Goal: Navigation & Orientation: Go to known website

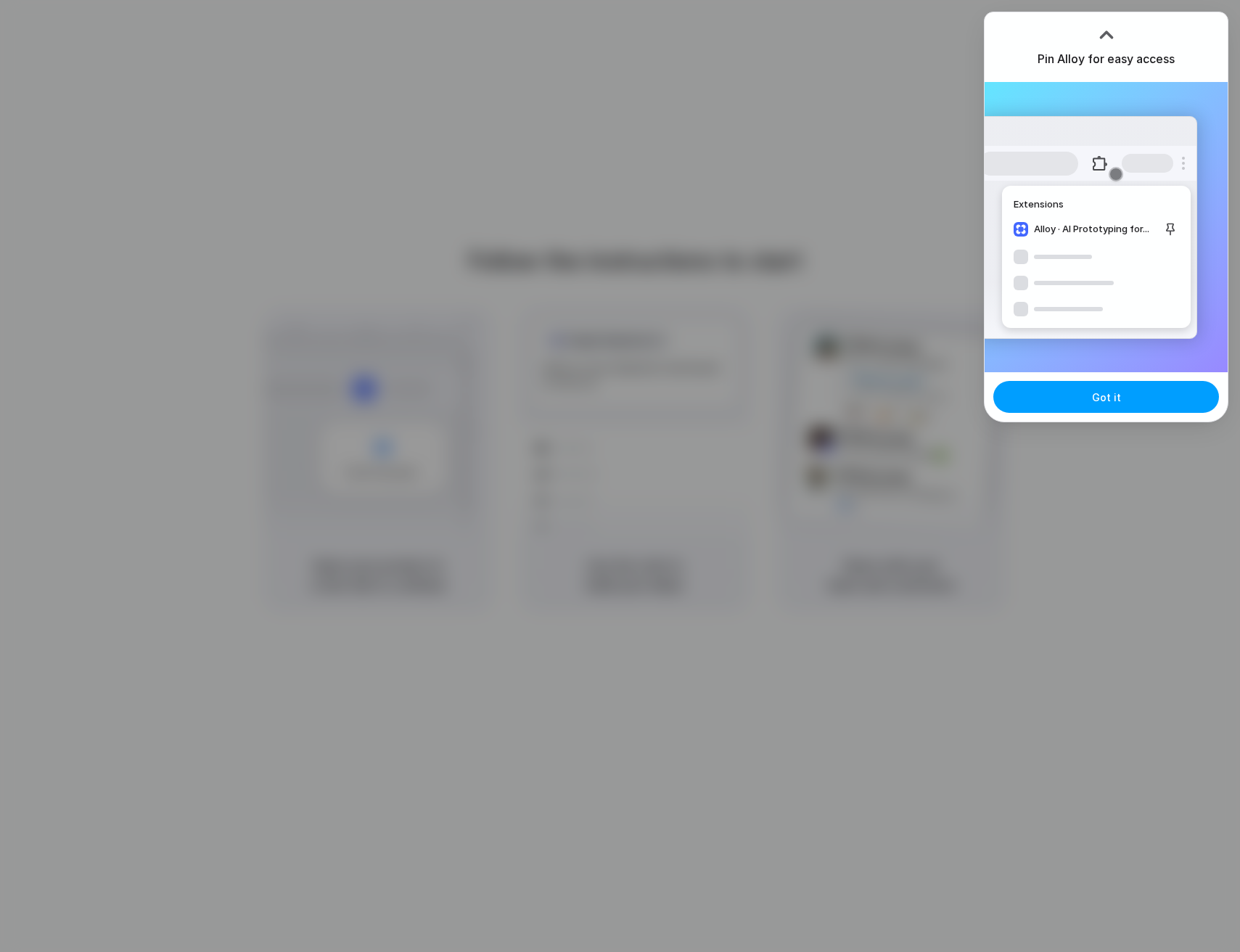
click at [1074, 412] on button "Got it" at bounding box center [1106, 397] width 225 height 32
